Goal: Use online tool/utility

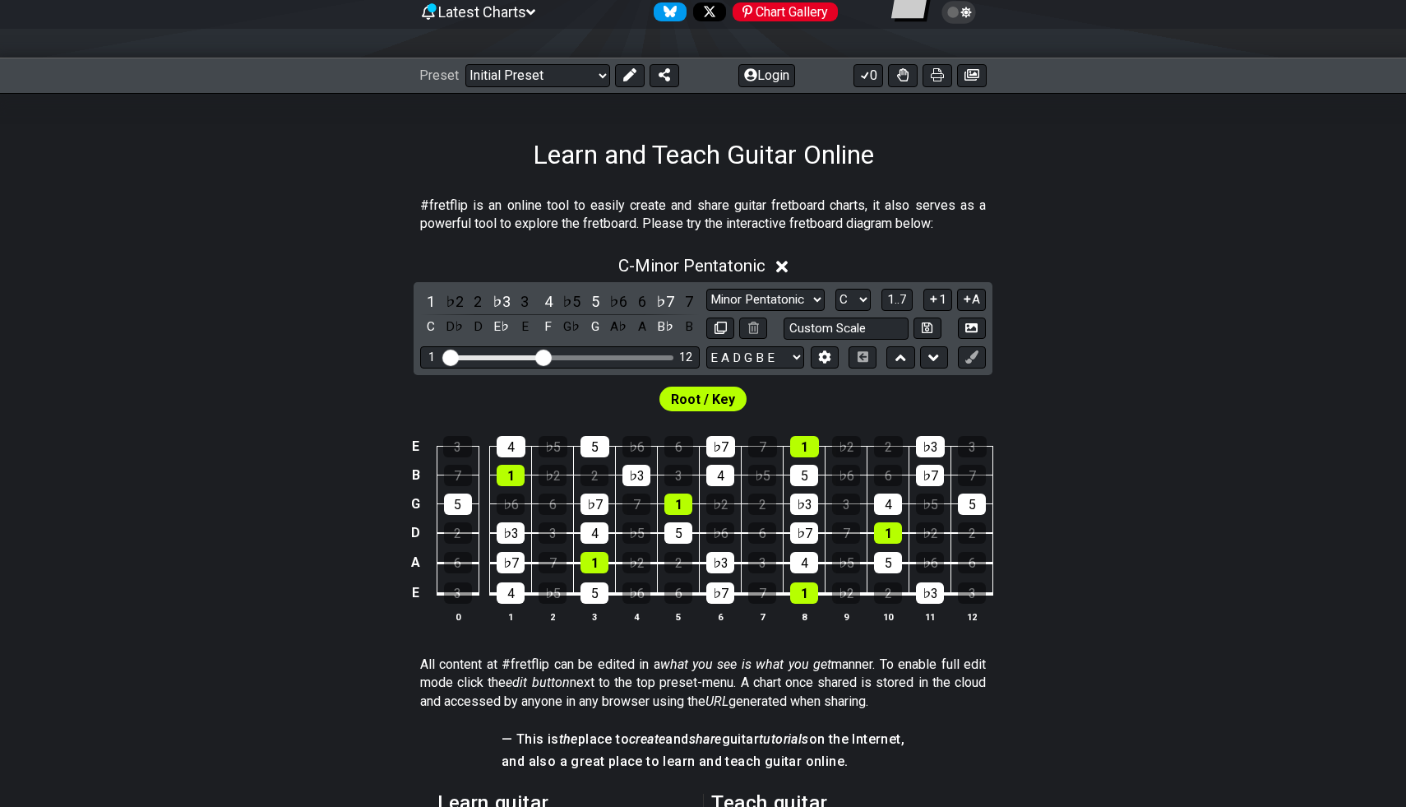
scroll to position [176, 0]
click at [609, 507] on div "♭7" at bounding box center [595, 503] width 28 height 21
click at [632, 503] on div "7" at bounding box center [637, 503] width 28 height 21
click at [605, 503] on div "♭7" at bounding box center [595, 503] width 28 height 21
click at [629, 503] on div "7" at bounding box center [637, 503] width 28 height 21
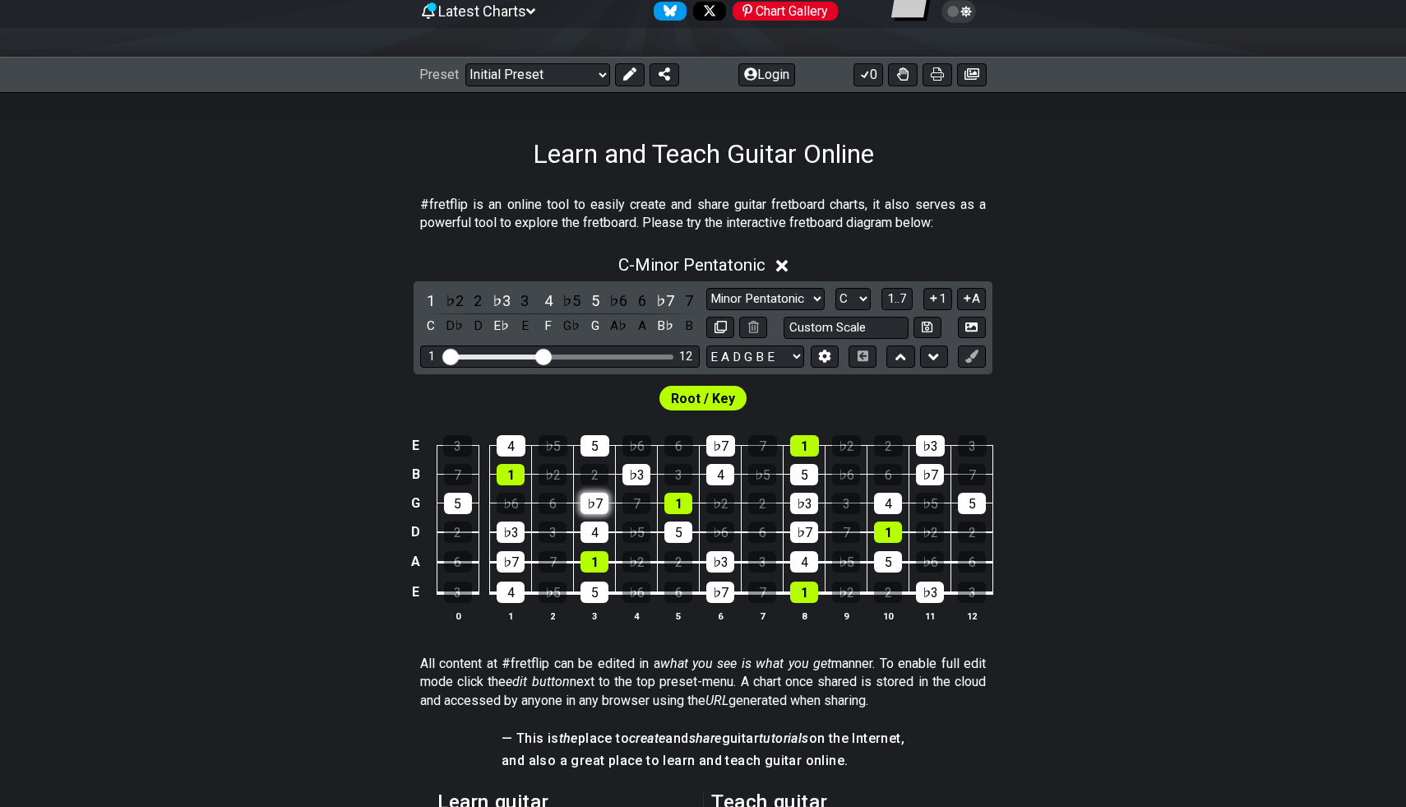
click at [597, 508] on div "♭7" at bounding box center [595, 503] width 28 height 21
click at [643, 508] on div "7" at bounding box center [637, 503] width 28 height 21
click at [641, 503] on div "7" at bounding box center [637, 503] width 28 height 21
click at [604, 609] on th "3" at bounding box center [595, 615] width 42 height 17
click at [489, 590] on td at bounding box center [485, 578] width 12 height 31
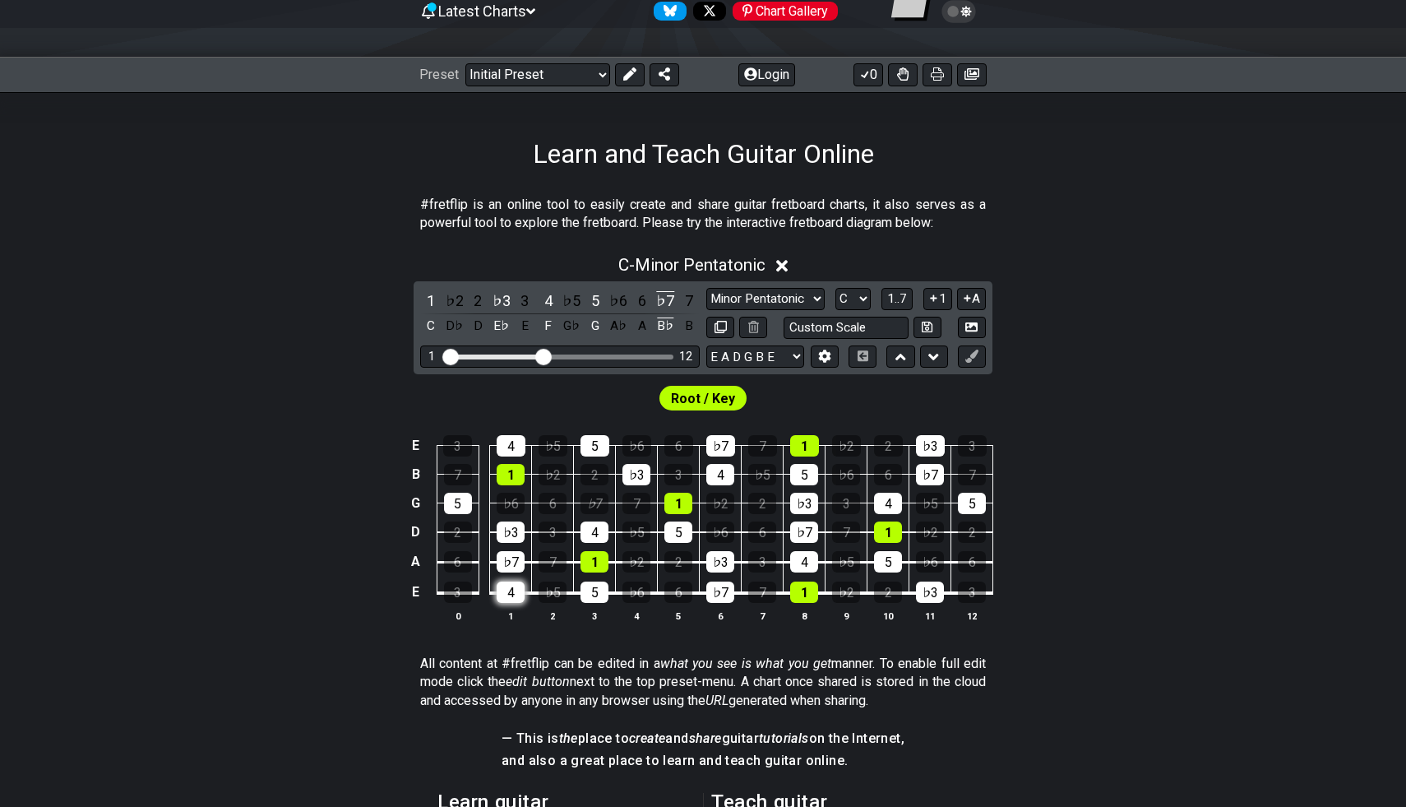
click at [515, 590] on div "4" at bounding box center [511, 591] width 28 height 21
click at [591, 579] on td "5" at bounding box center [595, 578] width 42 height 31
click at [595, 572] on div "1" at bounding box center [595, 561] width 28 height 21
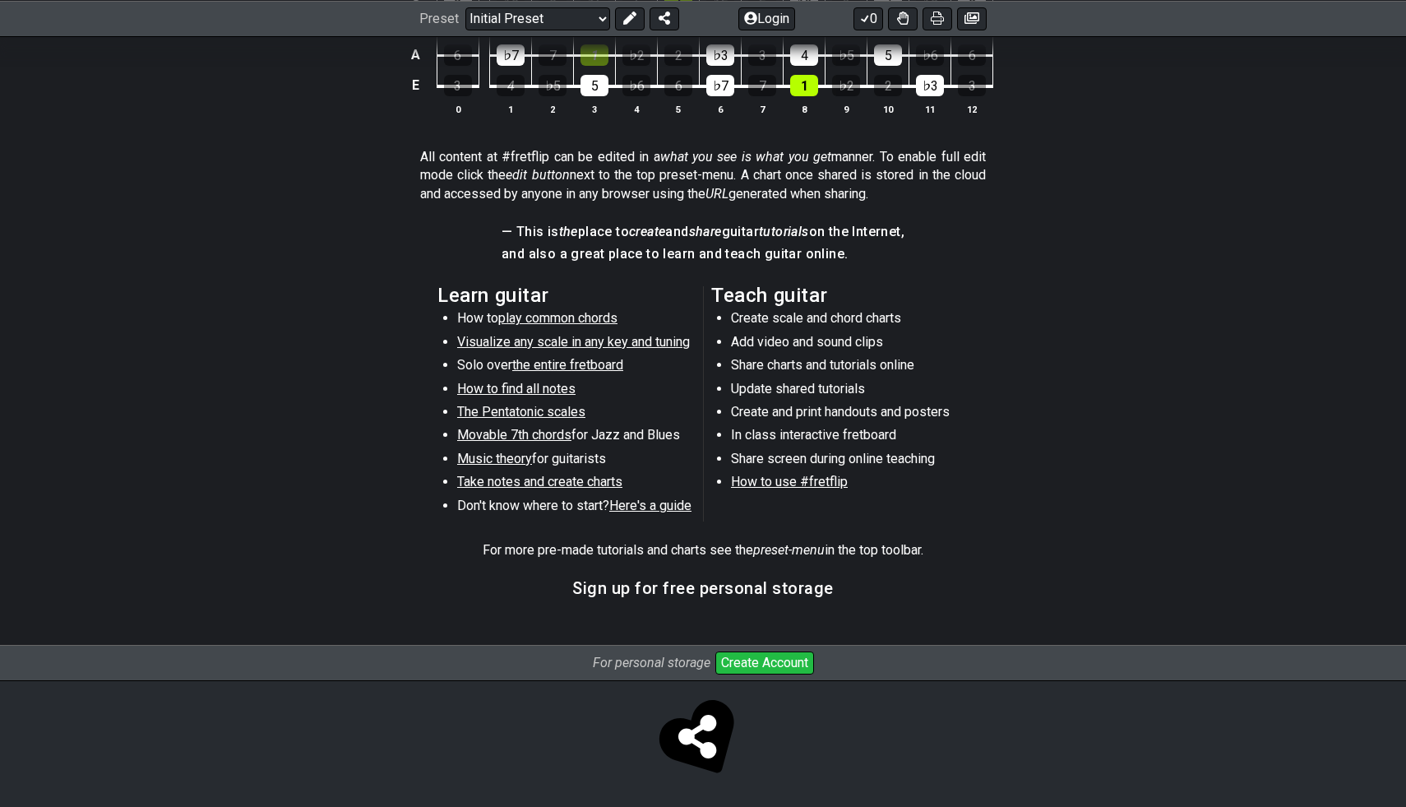
scroll to position [0, 0]
